Goal: Information Seeking & Learning: Check status

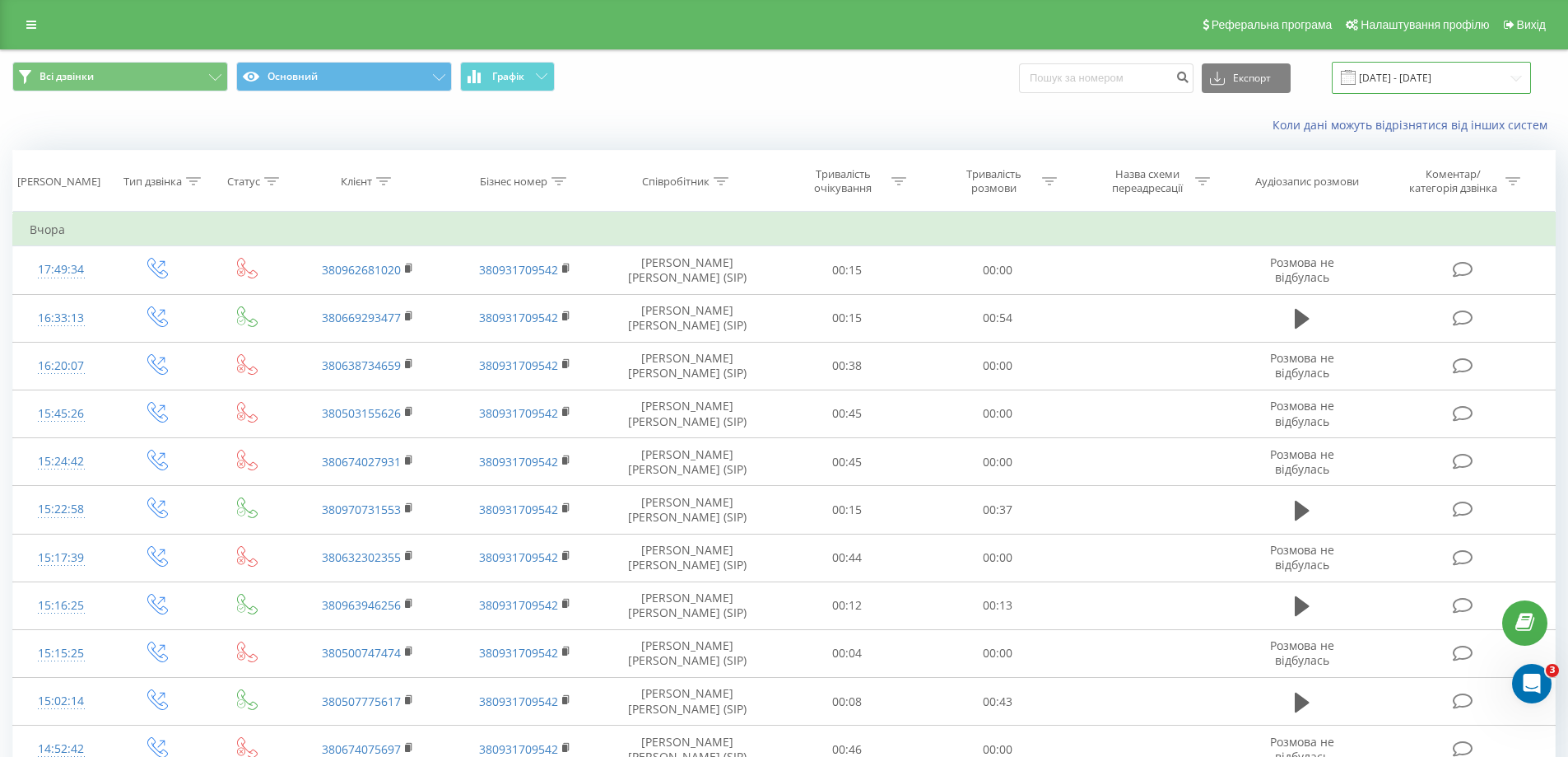
click at [1483, 74] on input "[DATE] - [DATE]" at bounding box center [1430, 77] width 199 height 32
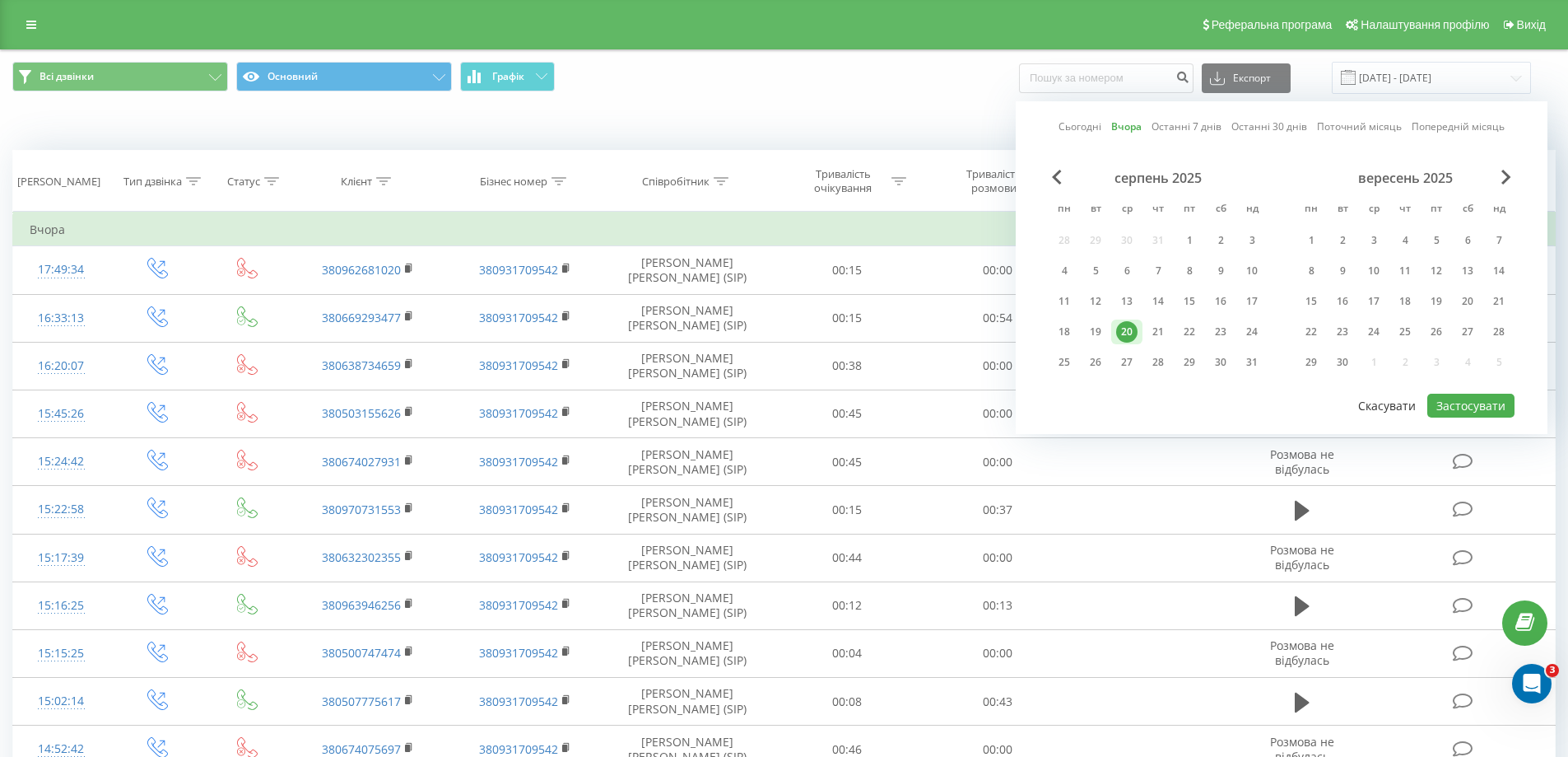
click at [1393, 404] on button "Скасувати" at bounding box center [1387, 406] width 76 height 24
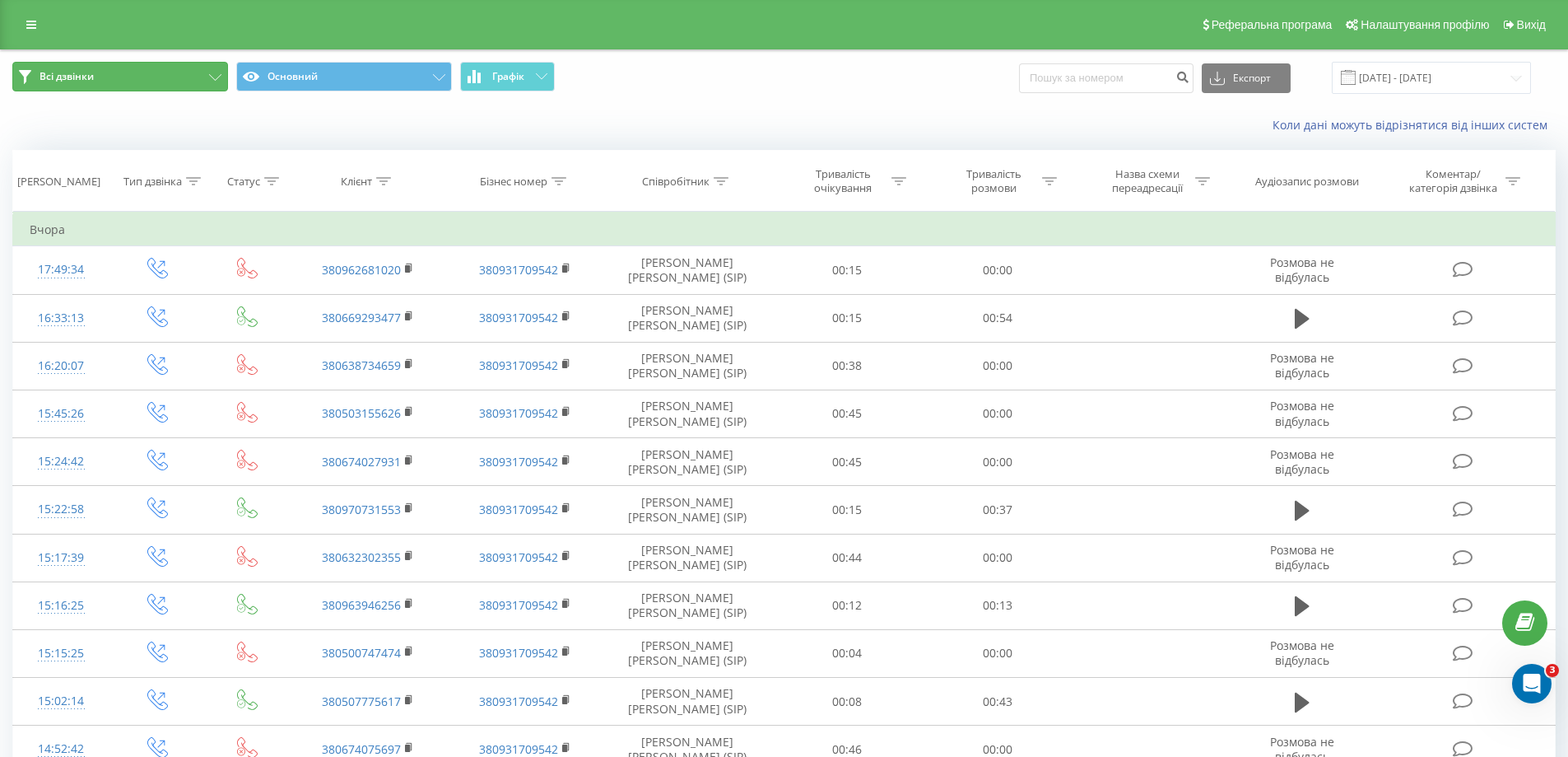
click at [69, 85] on button "Всі дзвінки" at bounding box center [120, 76] width 216 height 30
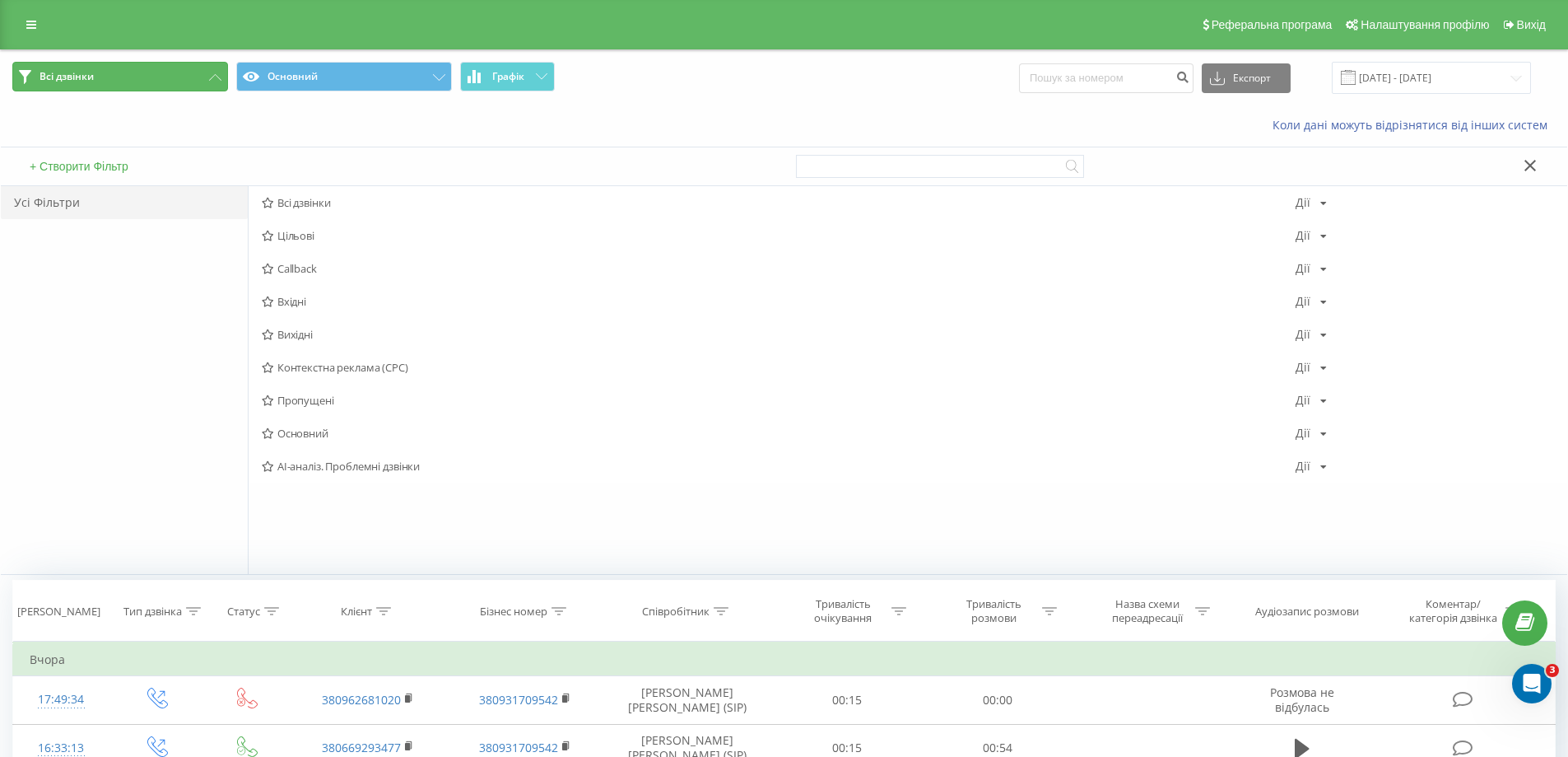
click at [86, 82] on span "Всі дзвінки" at bounding box center [66, 76] width 54 height 13
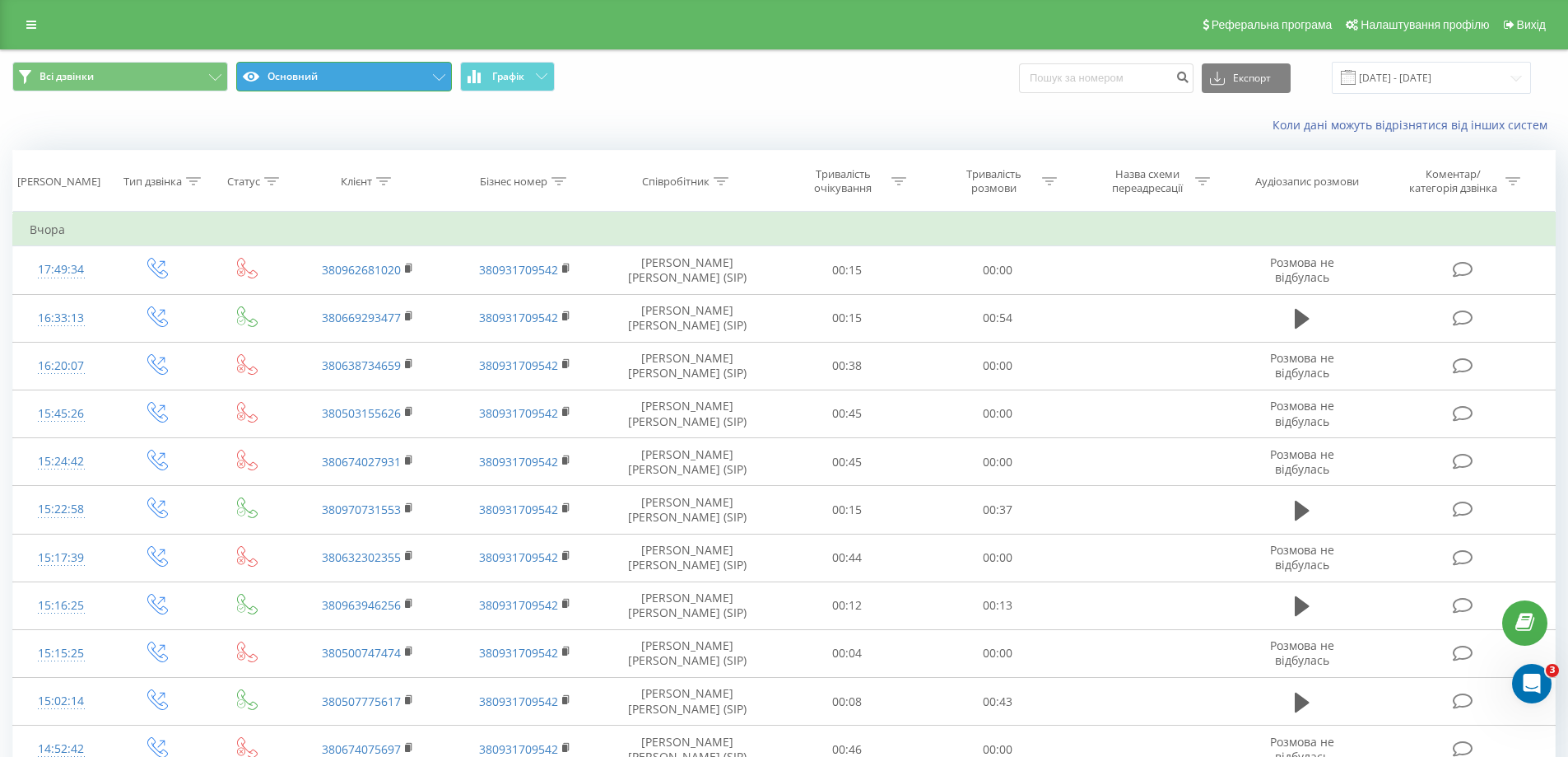
click at [394, 62] on button "Основний" at bounding box center [344, 76] width 216 height 30
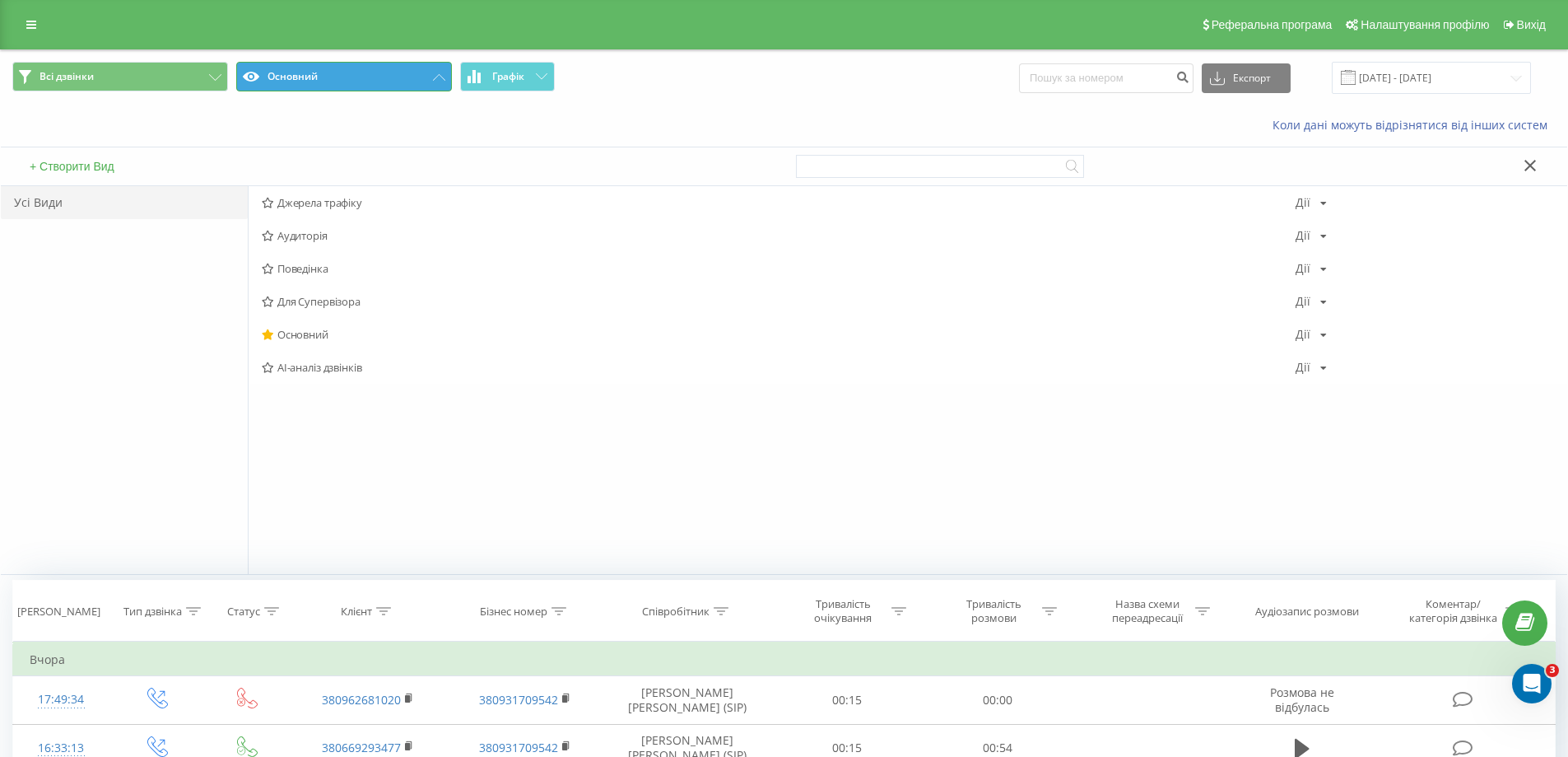
click at [394, 62] on button "Основний" at bounding box center [344, 76] width 216 height 30
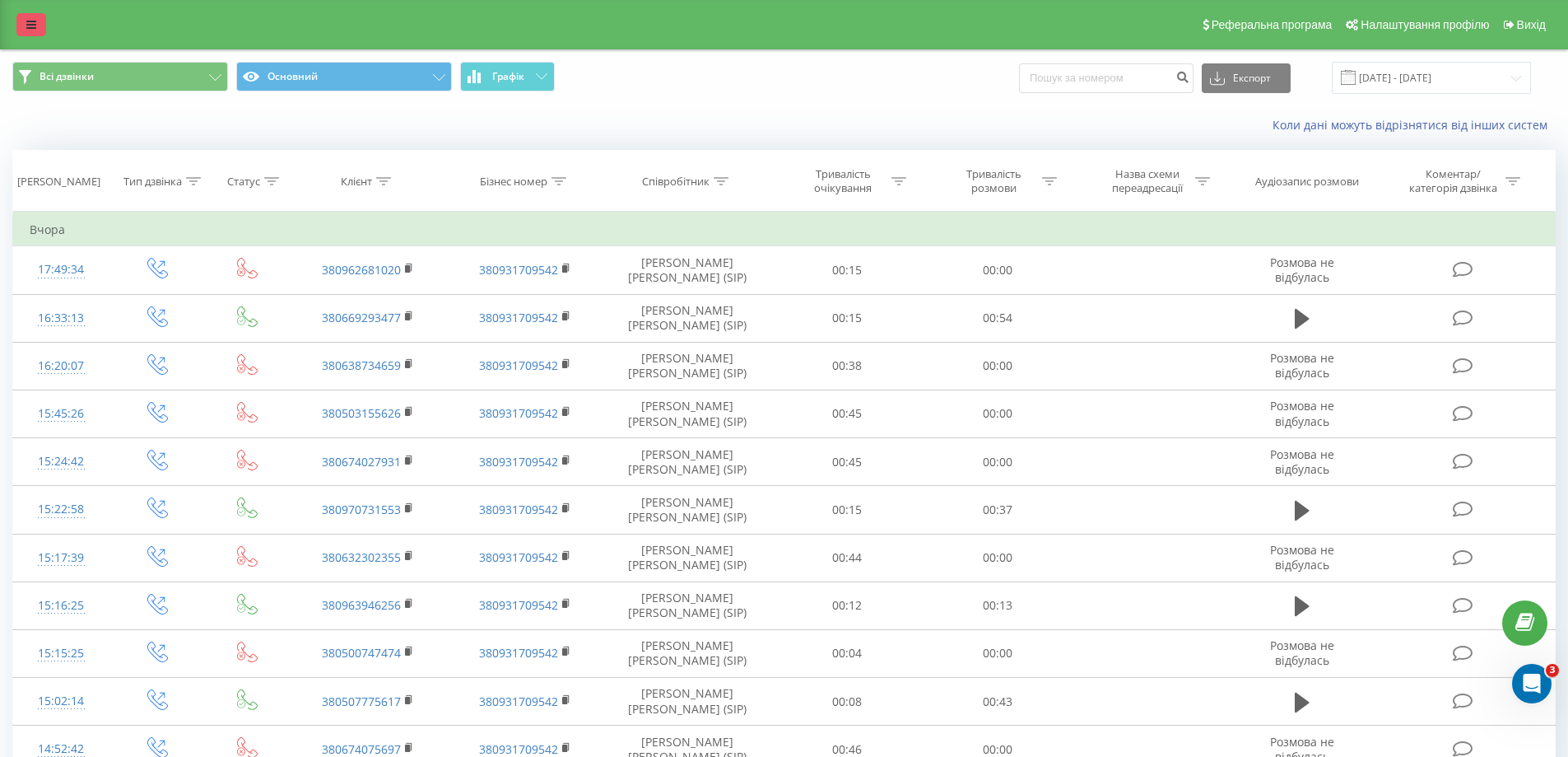
click at [28, 20] on icon at bounding box center [32, 25] width 10 height 12
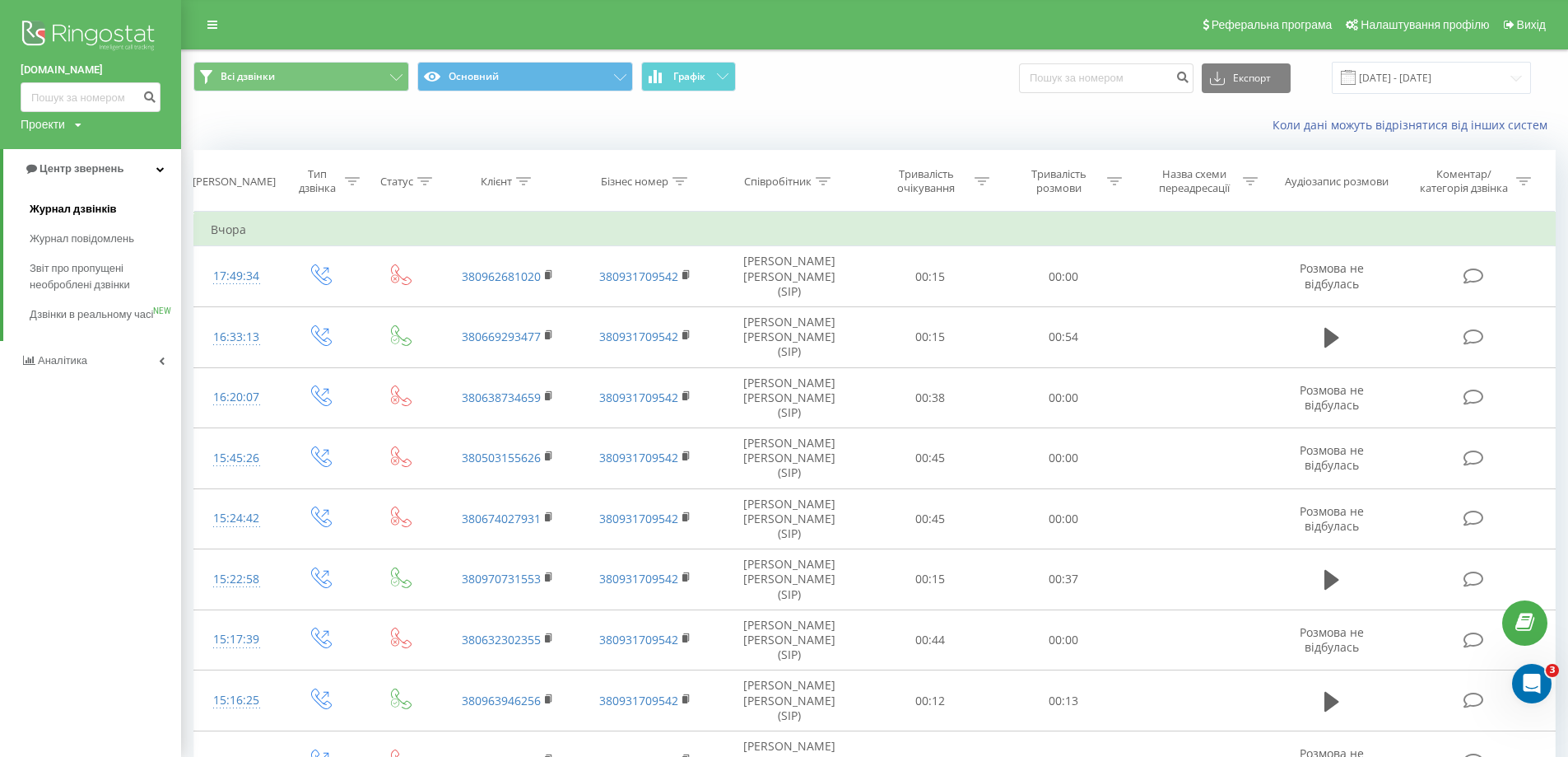
click at [82, 202] on span "Журнал дзвінків" at bounding box center [73, 209] width 87 height 17
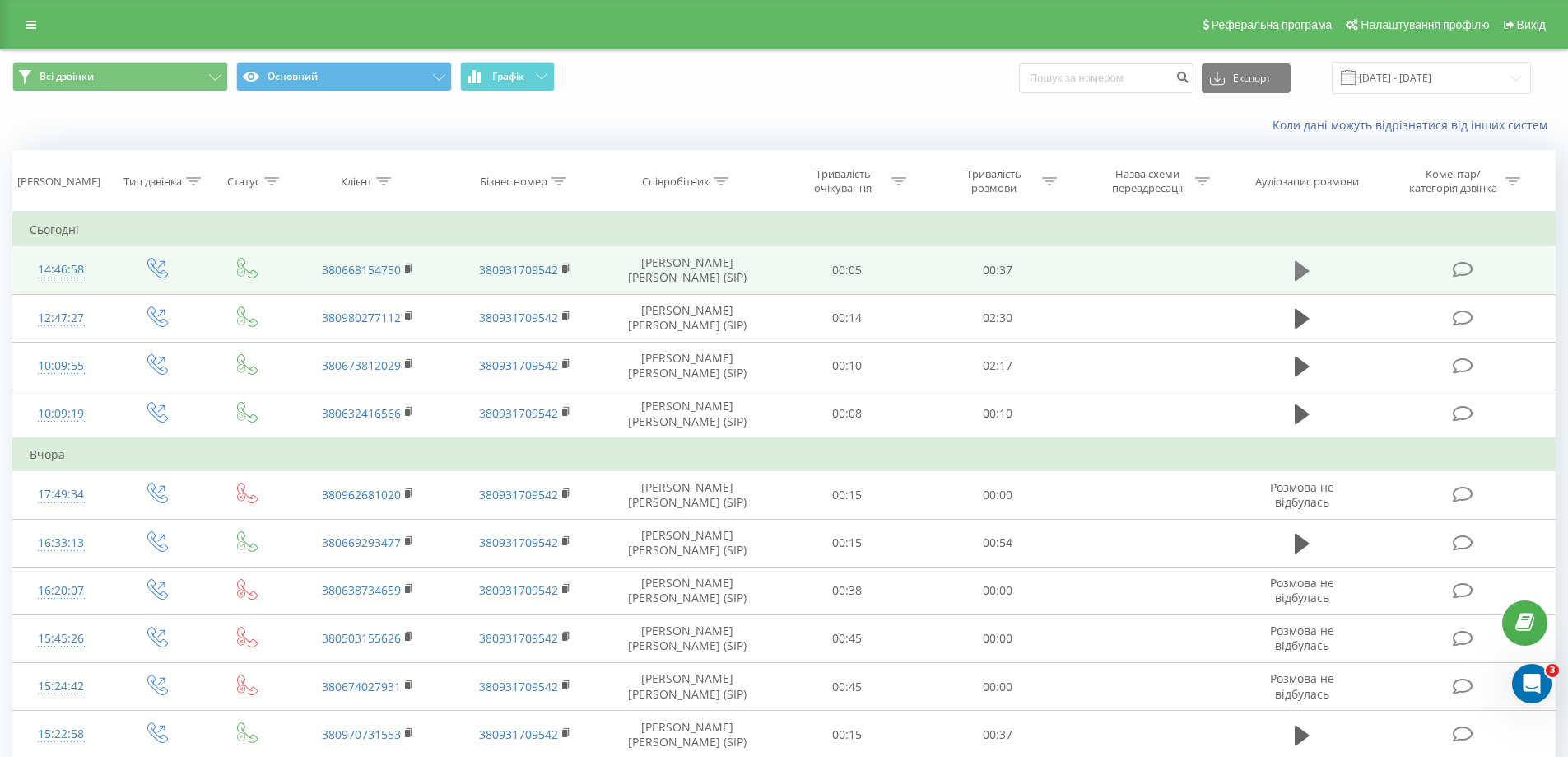
click at [1306, 270] on icon at bounding box center [1302, 271] width 15 height 20
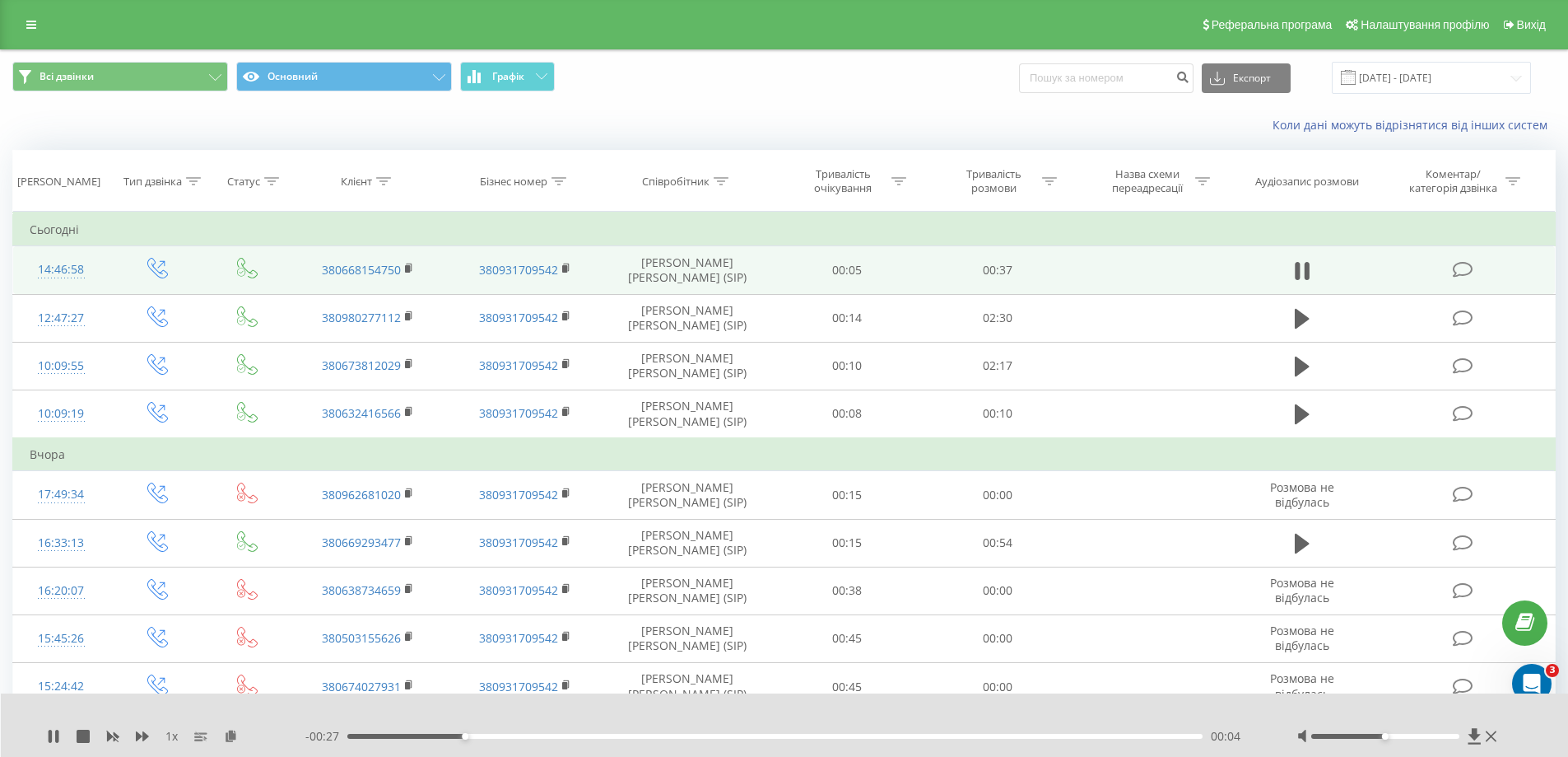
click at [565, 735] on div "00:04" at bounding box center [775, 735] width 856 height 5
click at [660, 738] on div "- 00:23 00:08 00:08" at bounding box center [781, 736] width 951 height 17
click at [684, 735] on div "00:09" at bounding box center [775, 735] width 856 height 5
click at [784, 734] on div "00:16" at bounding box center [775, 735] width 856 height 5
